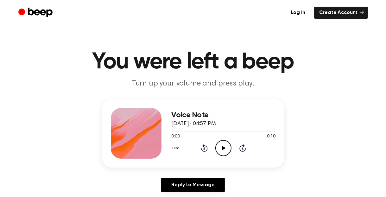
click at [222, 148] on icon at bounding box center [223, 148] width 3 height 4
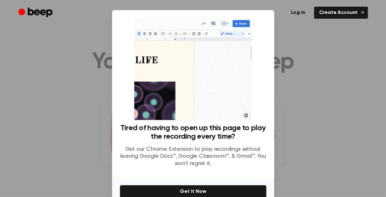
scroll to position [32, 0]
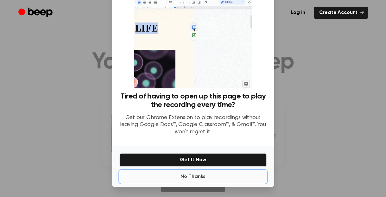
click at [188, 179] on button "No Thanks" at bounding box center [193, 176] width 147 height 13
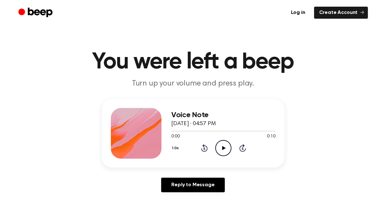
click at [227, 142] on icon "Play Audio" at bounding box center [223, 148] width 16 height 16
click at [221, 143] on icon "Play Audio" at bounding box center [223, 148] width 16 height 16
click at [219, 148] on icon "Play Audio" at bounding box center [223, 148] width 16 height 16
click at [223, 150] on icon "Play Audio" at bounding box center [223, 148] width 16 height 16
click at [221, 144] on icon "Play Audio" at bounding box center [223, 148] width 16 height 16
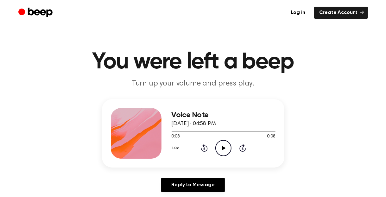
click at [223, 151] on icon "Play Audio" at bounding box center [223, 148] width 16 height 16
click at [223, 153] on icon "Play Audio" at bounding box center [223, 148] width 16 height 16
click at [221, 147] on icon "Play Audio" at bounding box center [223, 148] width 16 height 16
click at [223, 148] on icon at bounding box center [223, 148] width 3 height 4
click at [221, 143] on icon "Play Audio" at bounding box center [223, 148] width 16 height 16
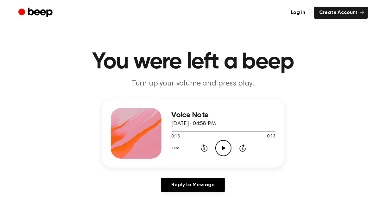
click at [225, 147] on icon at bounding box center [223, 148] width 3 height 4
click at [223, 149] on icon at bounding box center [223, 148] width 3 height 4
click at [223, 154] on icon "Play Audio" at bounding box center [223, 148] width 16 height 16
click at [224, 152] on icon "Play Audio" at bounding box center [223, 148] width 16 height 16
click at [177, 129] on div at bounding box center [223, 130] width 104 height 5
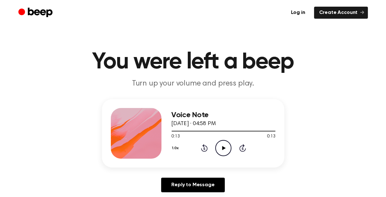
click at [226, 151] on icon "Play Audio" at bounding box center [223, 148] width 16 height 16
click at [217, 148] on icon "Play Audio" at bounding box center [223, 148] width 16 height 16
click at [222, 143] on icon "Play Audio" at bounding box center [223, 148] width 16 height 16
click at [222, 148] on icon at bounding box center [223, 148] width 3 height 4
click at [223, 150] on icon "Play Audio" at bounding box center [223, 148] width 16 height 16
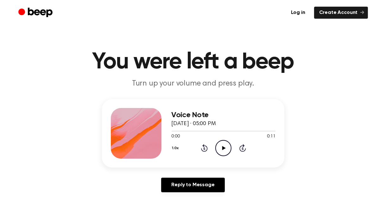
click at [221, 148] on icon "Play Audio" at bounding box center [223, 148] width 16 height 16
click at [225, 150] on icon "Play Audio" at bounding box center [223, 148] width 16 height 16
click at [223, 146] on icon at bounding box center [223, 148] width 3 height 4
click at [229, 149] on icon "Play Audio" at bounding box center [223, 148] width 16 height 16
click at [211, 131] on div at bounding box center [223, 130] width 104 height 5
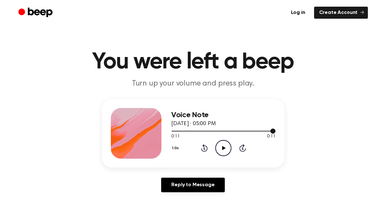
click at [176, 129] on div at bounding box center [223, 130] width 104 height 5
click at [223, 145] on icon "Play Audio" at bounding box center [223, 148] width 16 height 16
